Goal: Check status: Check status

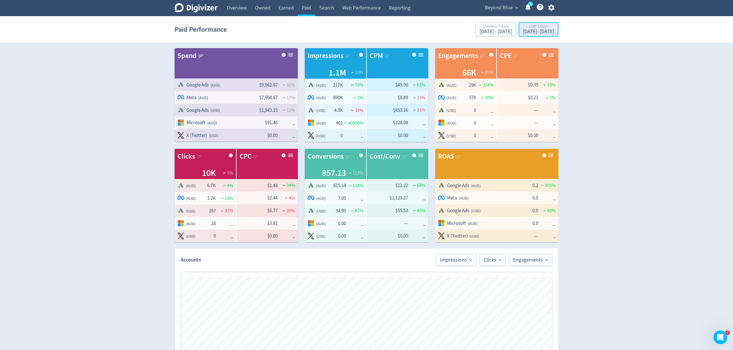
click at [523, 30] on div "[DATE] - [DATE]" at bounding box center [538, 31] width 31 height 5
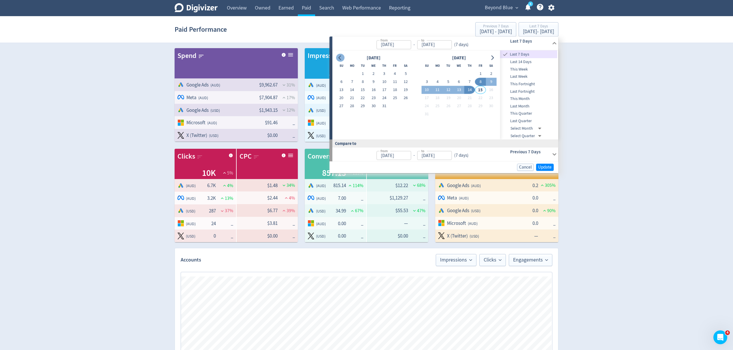
click at [339, 58] on icon "Go to previous month" at bounding box center [339, 57] width 3 height 5
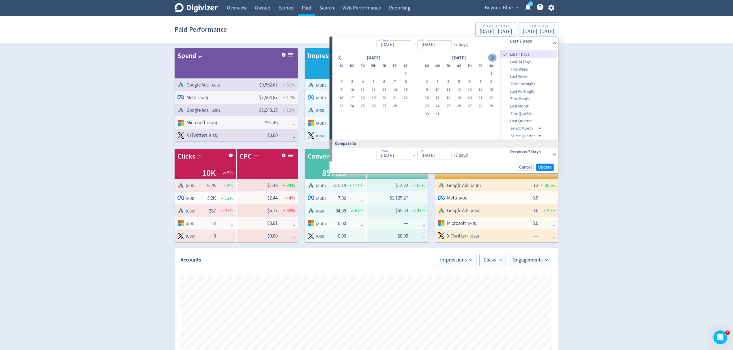
click at [495, 59] on button "Go to next month" at bounding box center [492, 58] width 8 height 8
click at [450, 73] on button "1" at bounding box center [448, 74] width 11 height 8
type input "[DATE]"
click at [494, 59] on icon "Go to next month" at bounding box center [492, 57] width 5 height 5
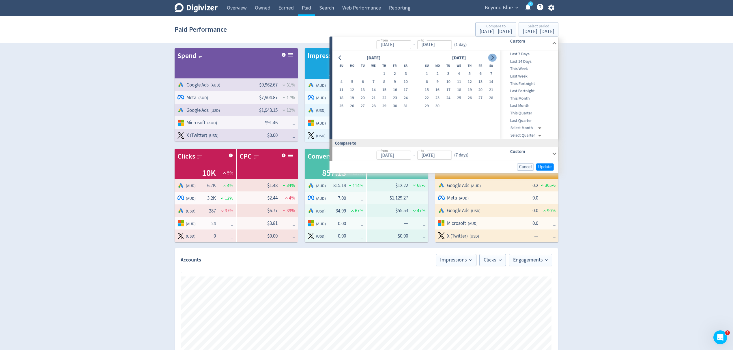
click at [494, 59] on icon "Go to next month" at bounding box center [492, 57] width 5 height 5
click at [473, 89] on button "14" at bounding box center [469, 90] width 11 height 8
type input "[DATE]"
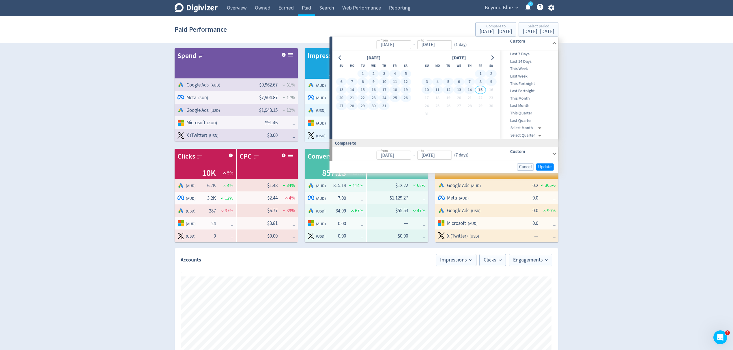
type input "[DATE]"
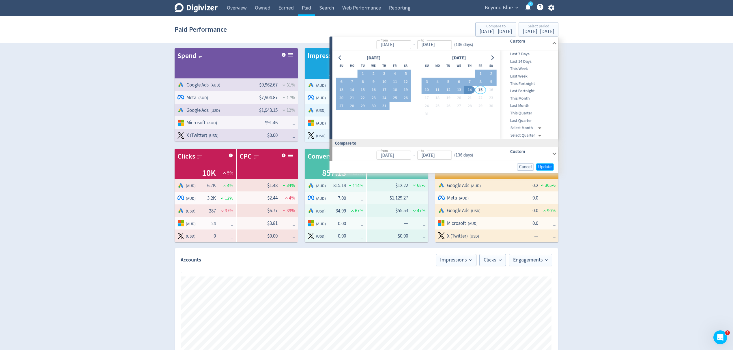
click at [543, 166] on span "Update" at bounding box center [545, 167] width 14 height 4
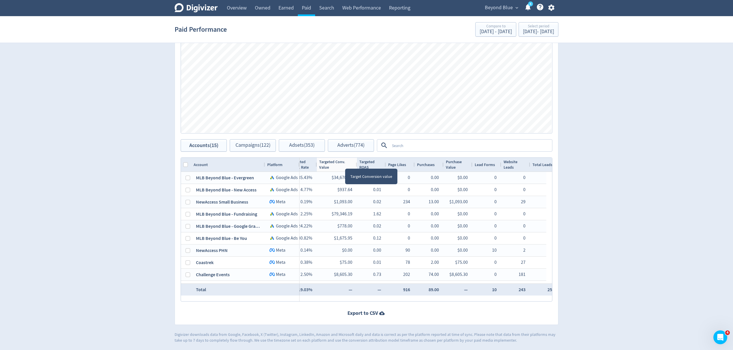
drag, startPoint x: 345, startPoint y: 164, endPoint x: 351, endPoint y: 170, distance: 8.8
click at [357, 164] on div at bounding box center [356, 165] width 2 height 14
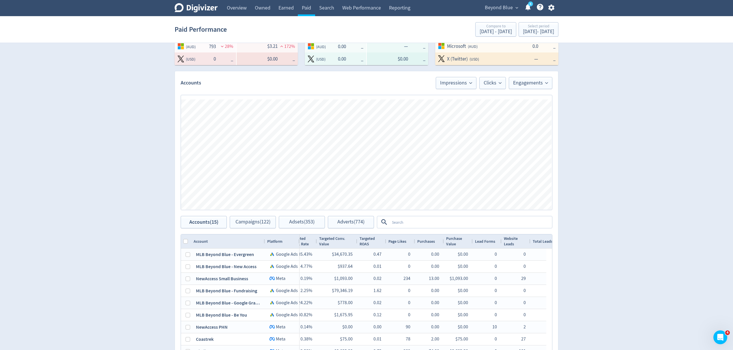
click at [405, 220] on textarea at bounding box center [470, 222] width 162 height 11
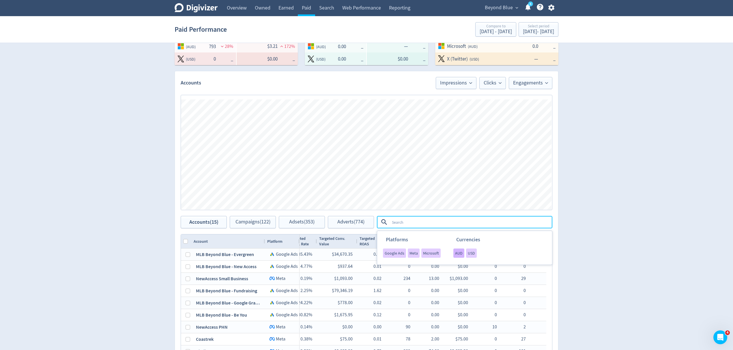
click at [457, 252] on span "AUD" at bounding box center [459, 253] width 8 height 4
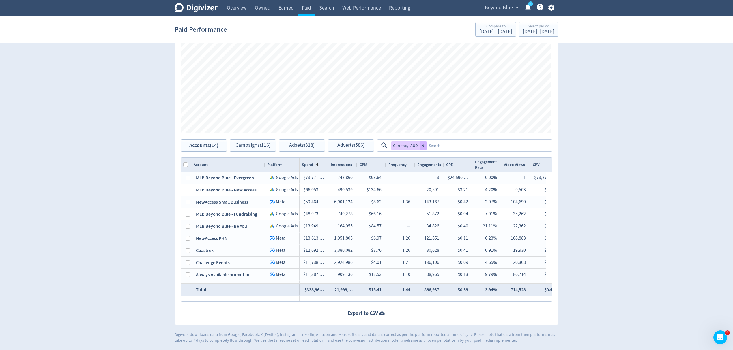
click at [436, 145] on textarea at bounding box center [488, 145] width 125 height 11
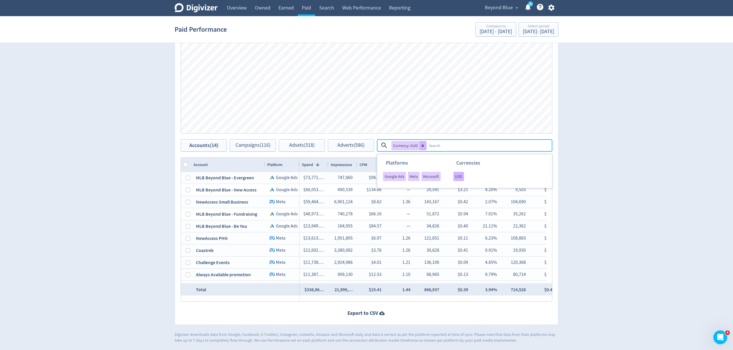
click at [456, 177] on span "USD" at bounding box center [458, 177] width 7 height 4
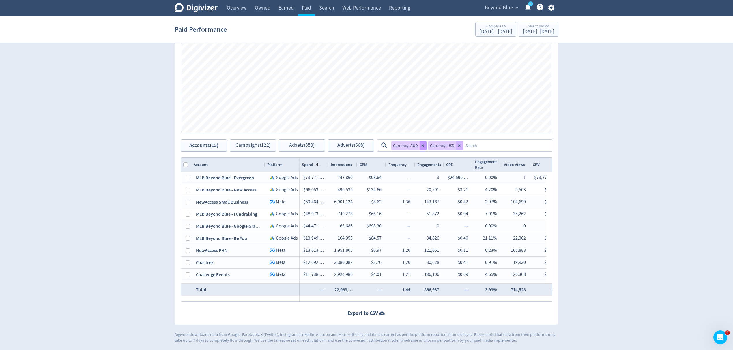
click at [422, 144] on icon at bounding box center [422, 145] width 3 height 3
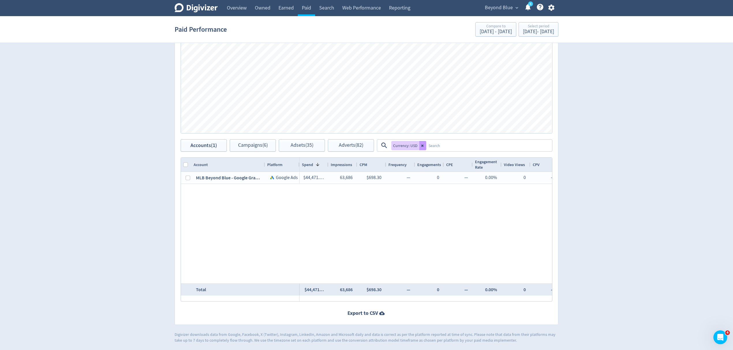
click at [421, 146] on icon at bounding box center [422, 145] width 3 height 3
click at [426, 146] on textarea at bounding box center [488, 145] width 125 height 11
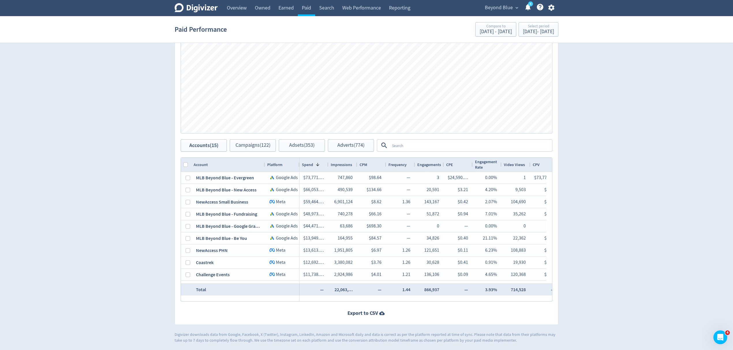
click at [497, 12] on span "Beyond Blue" at bounding box center [499, 7] width 28 height 9
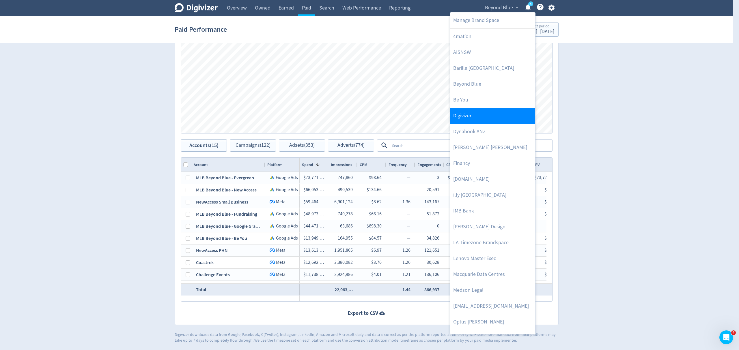
click at [472, 119] on link "Digivizer" at bounding box center [492, 116] width 85 height 16
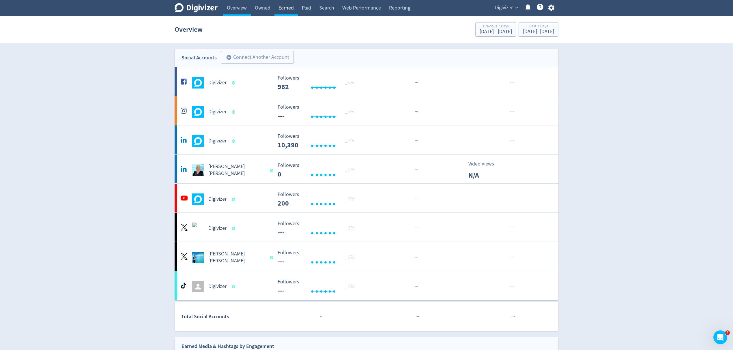
click at [282, 10] on link "Earned" at bounding box center [285, 8] width 23 height 16
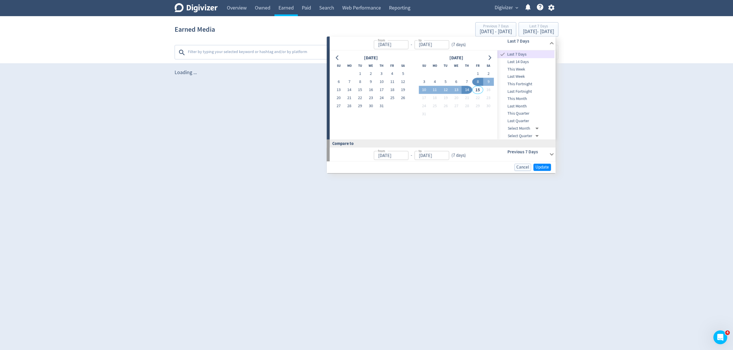
type input "[DATE]"
click at [366, 72] on button "1" at bounding box center [365, 74] width 11 height 8
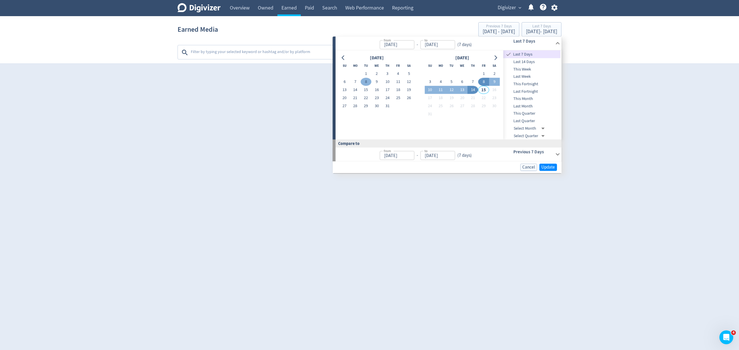
type input "[DATE]"
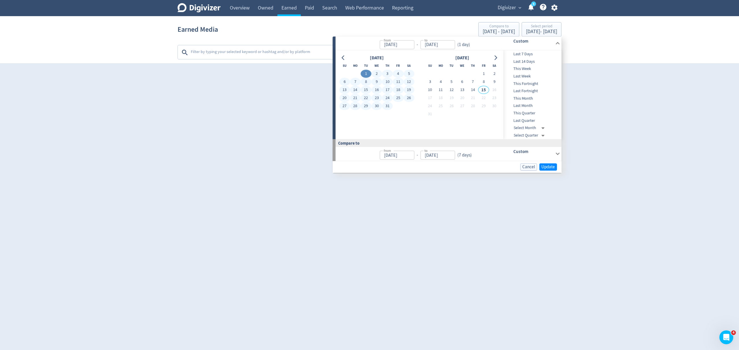
click at [389, 106] on button "31" at bounding box center [387, 106] width 11 height 8
type input "[DATE]"
click at [549, 165] on span "Update" at bounding box center [548, 167] width 14 height 4
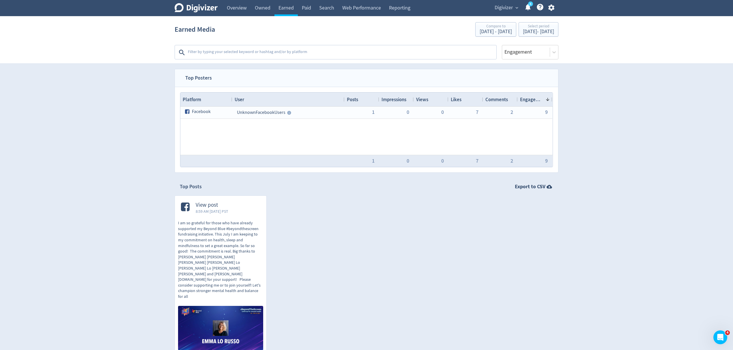
click at [507, 3] on div "Digivizer expand_more 5 Help Center - Searchable support on using Digivizer" at bounding box center [523, 8] width 70 height 16
click at [515, 7] on span "expand_more" at bounding box center [516, 7] width 5 height 5
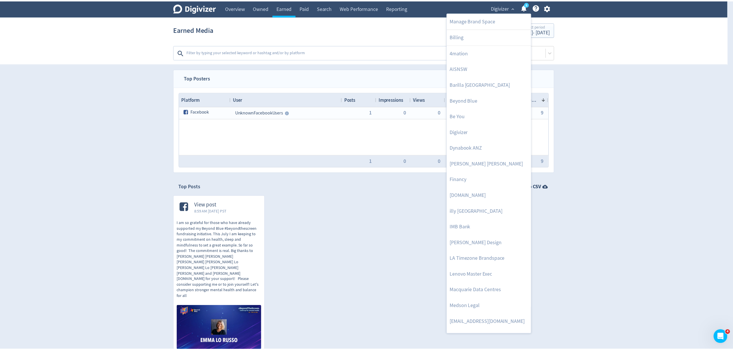
scroll to position [282, 0]
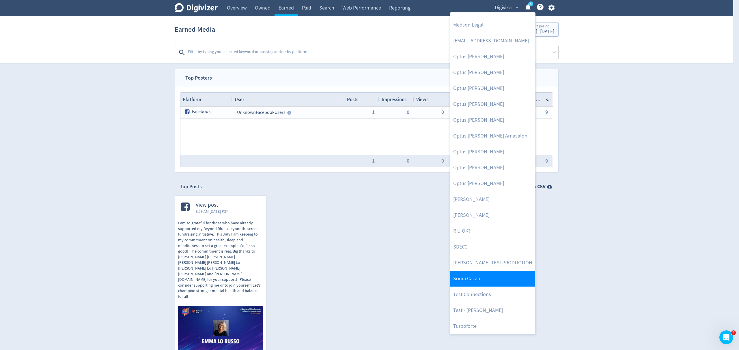
click at [469, 280] on link "Soma Cacao" at bounding box center [492, 279] width 85 height 16
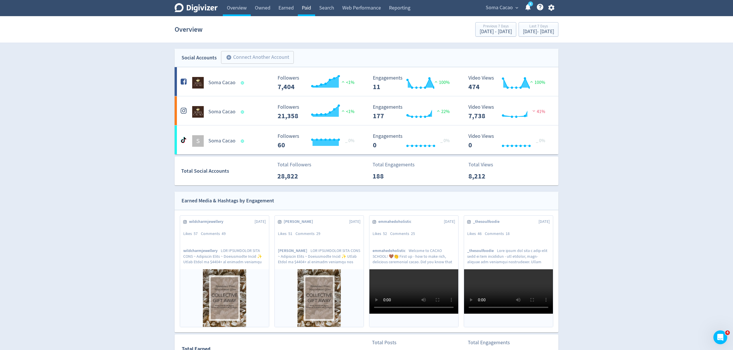
click at [310, 10] on link "Paid" at bounding box center [306, 8] width 17 height 16
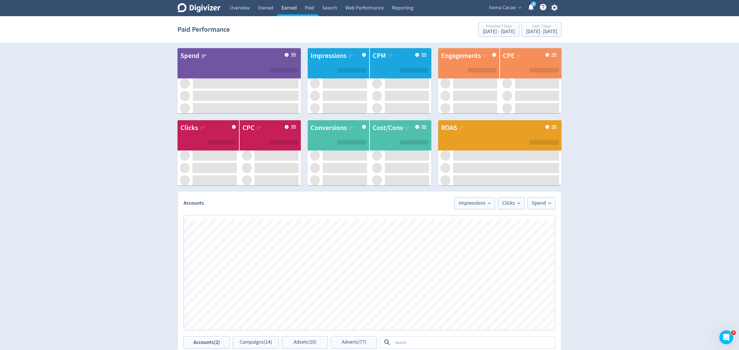
click at [291, 12] on link "Earned" at bounding box center [288, 8] width 23 height 16
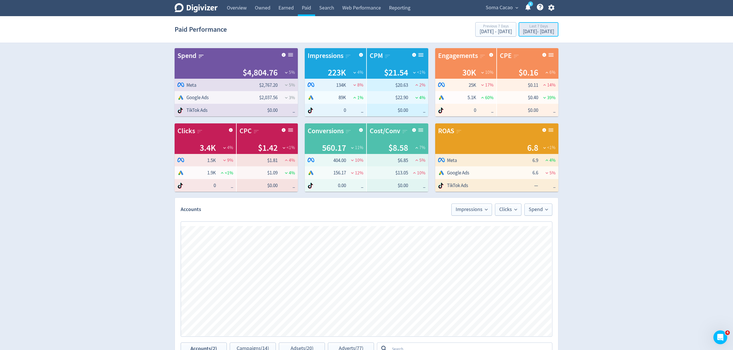
click at [525, 26] on div "Last 7 Days" at bounding box center [538, 26] width 31 height 5
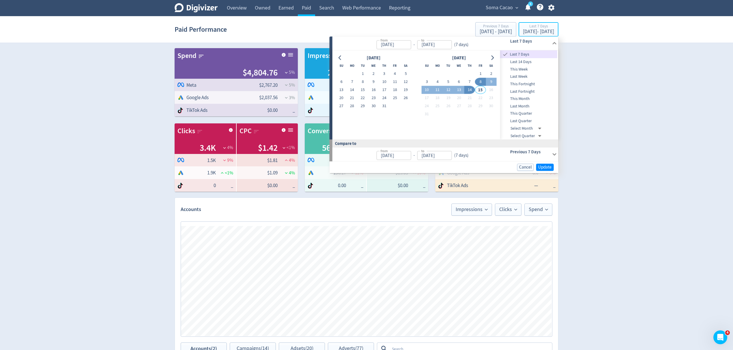
type input "[DATE]"
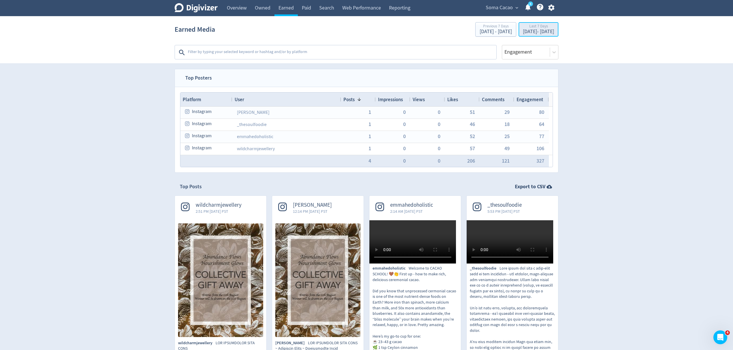
click at [541, 33] on div "[DATE] - [DATE]" at bounding box center [538, 31] width 31 height 5
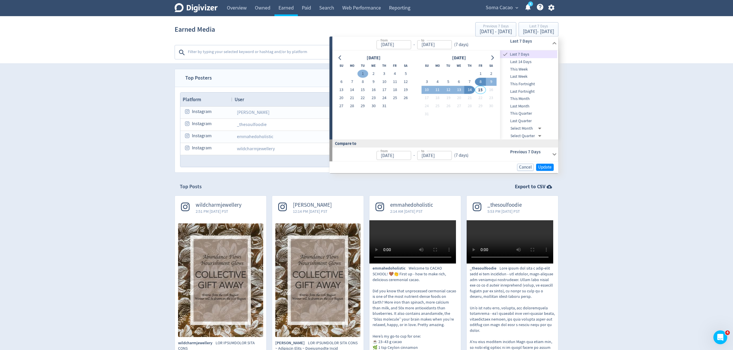
click at [363, 72] on button "1" at bounding box center [362, 74] width 11 height 8
type input "[DATE]"
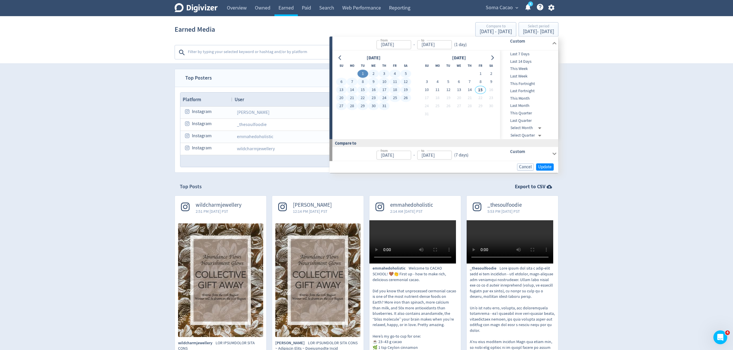
click at [381, 107] on button "31" at bounding box center [384, 106] width 11 height 8
type input "[DATE]"
click at [547, 166] on span "Update" at bounding box center [545, 167] width 14 height 4
